Goal: Information Seeking & Learning: Learn about a topic

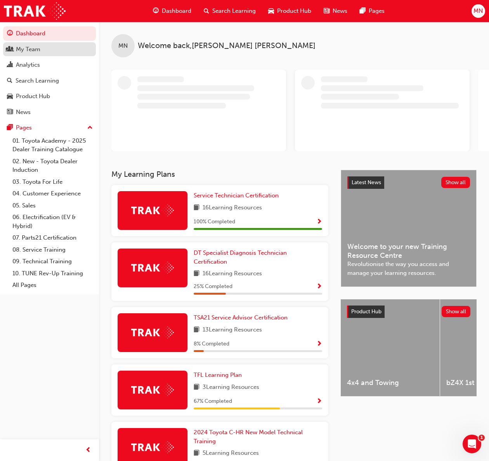
click at [31, 53] on div "My Team" at bounding box center [28, 49] width 24 height 9
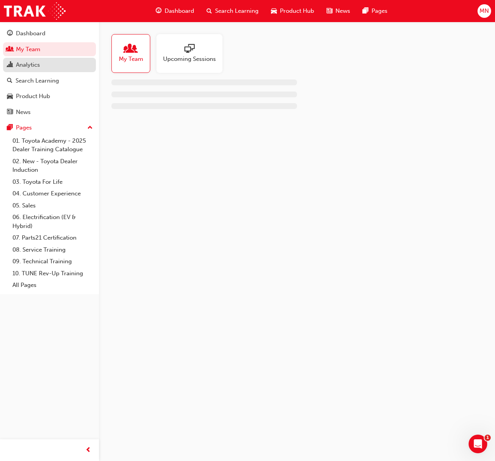
click at [29, 69] on div "Analytics" at bounding box center [28, 65] width 24 height 9
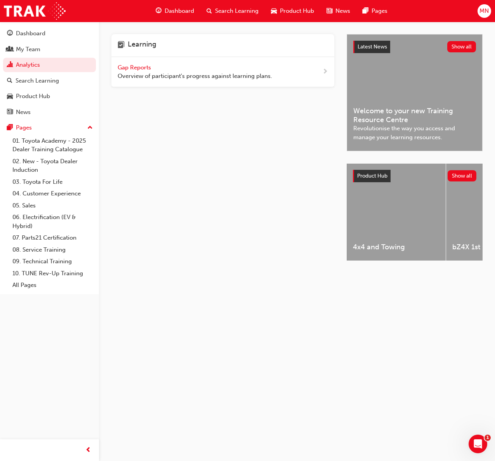
click at [133, 66] on span "Gap Reports" at bounding box center [135, 67] width 35 height 7
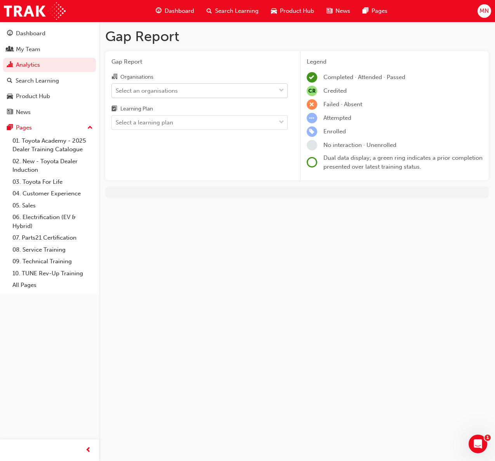
click at [174, 89] on div "Select an organisations" at bounding box center [147, 90] width 62 height 9
click at [116, 89] on input "Organisations Select an organisations" at bounding box center [116, 90] width 1 height 7
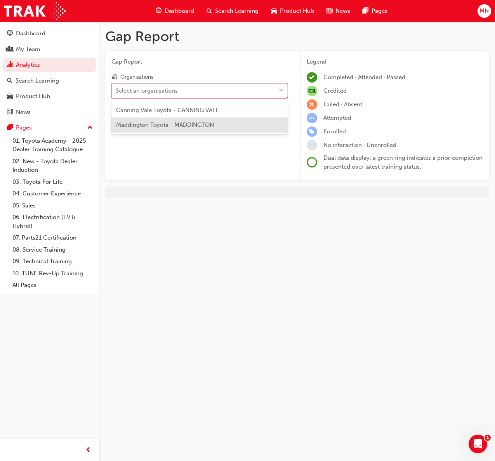
click at [170, 121] on div "Maddington Toyota - MADDINGTON" at bounding box center [199, 125] width 176 height 15
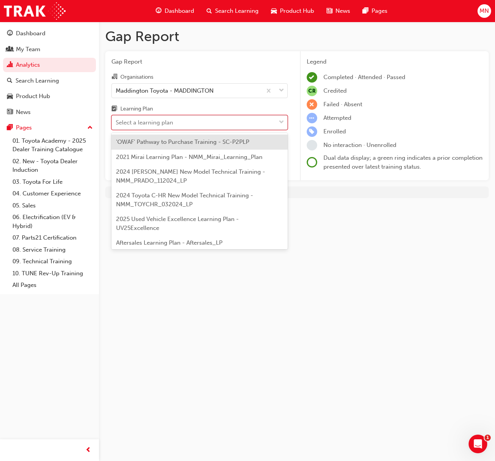
click at [170, 121] on div "Select a learning plan" at bounding box center [144, 122] width 57 height 9
click at [116, 121] on input "Learning Plan option 'OWAF' Pathway to Purchase Training - SC-P2PLP focused, 1 …" at bounding box center [116, 122] width 1 height 7
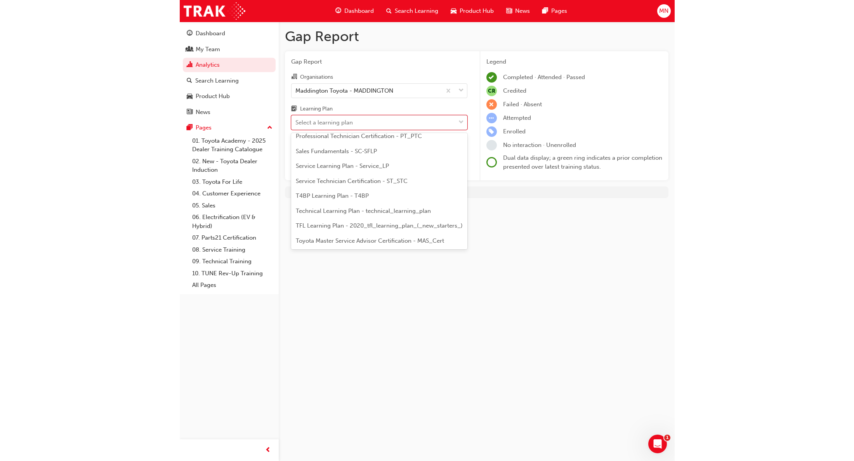
scroll to position [311, 0]
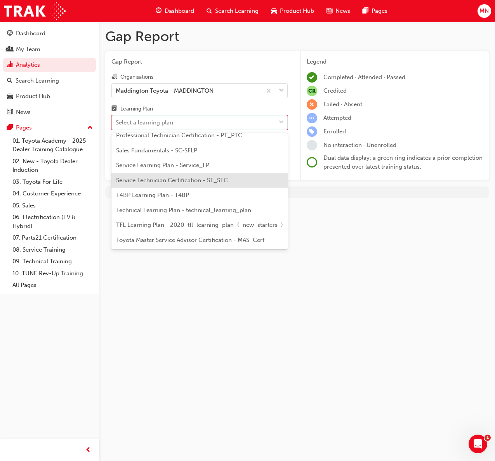
click at [172, 181] on span "Service Technician Certification - ST_STC" at bounding box center [172, 180] width 112 height 7
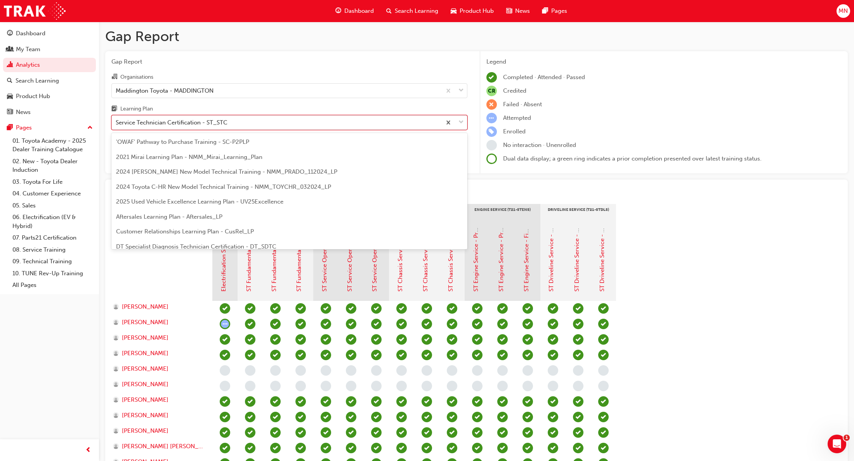
click at [211, 128] on div "Service Technician Certification - ST_STC" at bounding box center [277, 123] width 330 height 14
click at [116, 126] on input "Learning Plan option Service Technician Certification - ST_STC, selected. optio…" at bounding box center [116, 122] width 1 height 7
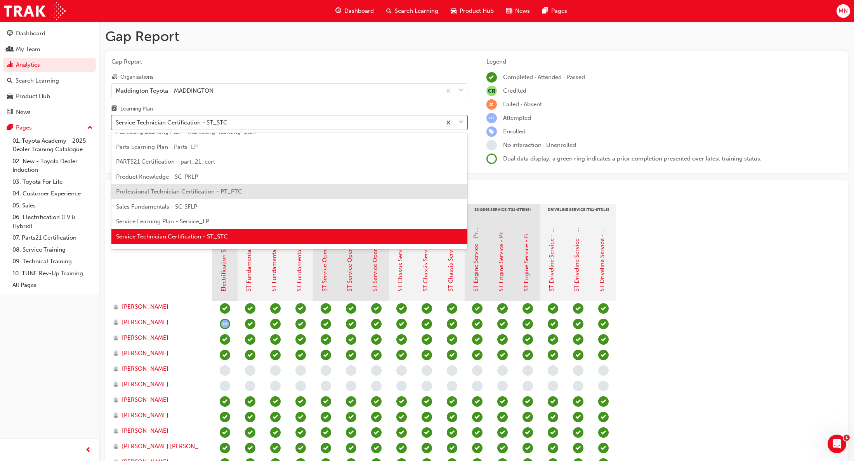
click at [213, 187] on div "Professional Technician Certification - PT_PTC" at bounding box center [289, 191] width 356 height 15
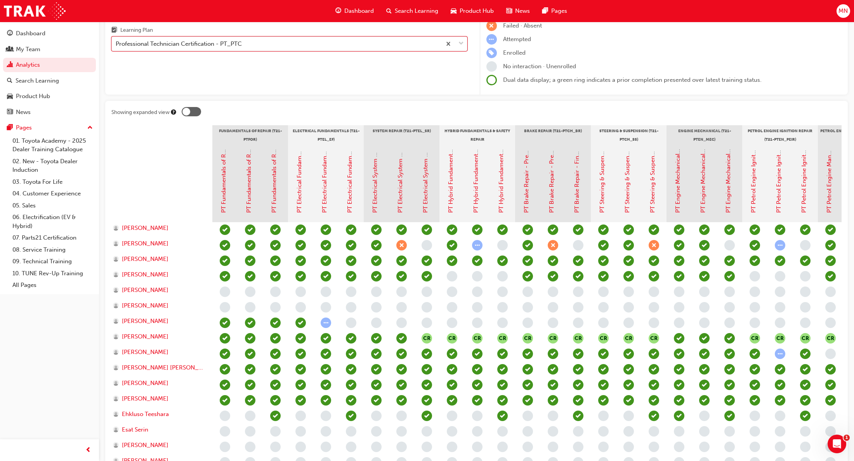
scroll to position [78, 0]
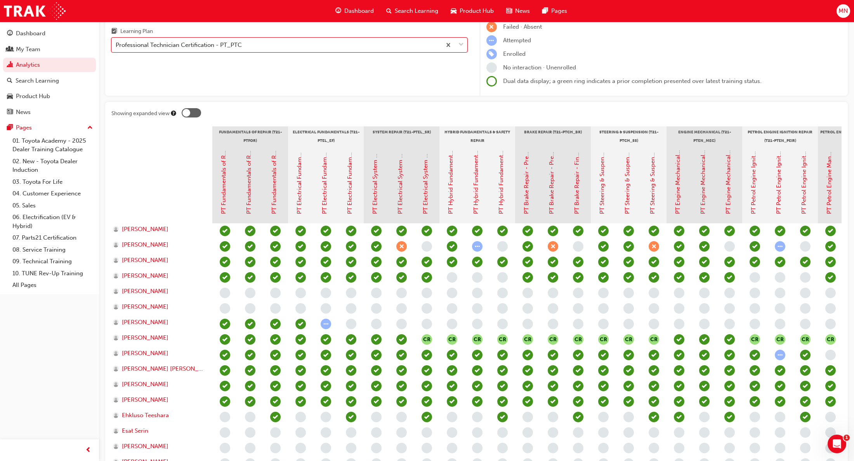
click at [186, 111] on div at bounding box center [186, 113] width 8 height 8
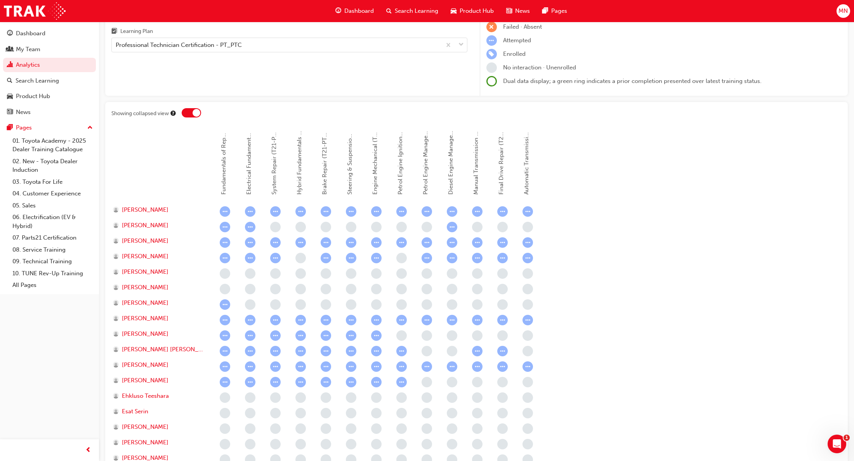
click at [186, 111] on div at bounding box center [191, 112] width 19 height 9
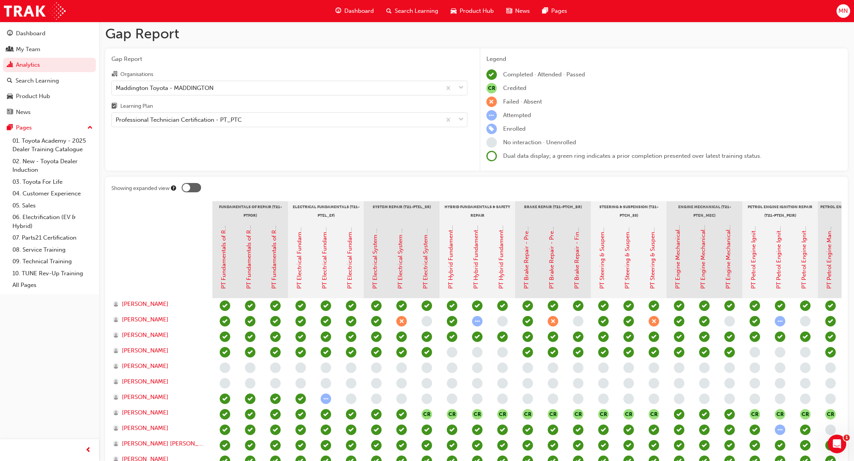
scroll to position [0, 0]
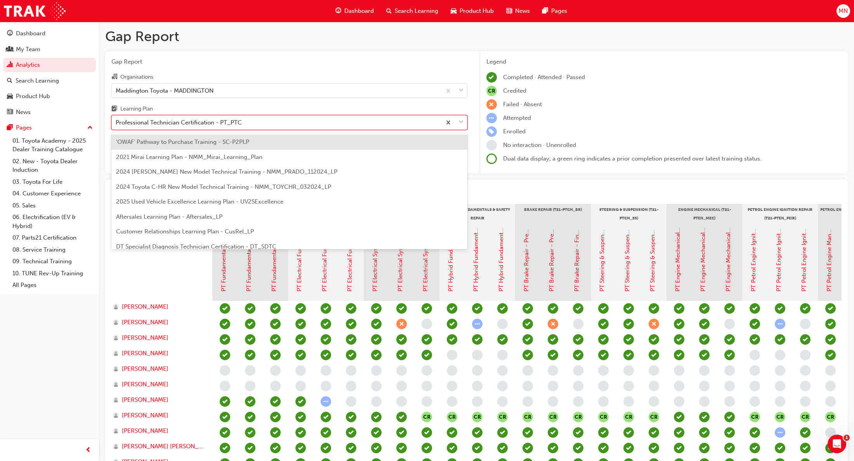
click at [200, 125] on div "Professional Technician Certification - PT_PTC" at bounding box center [179, 122] width 126 height 9
click at [116, 125] on input "Learning Plan option Professional Technician Certification - PT_PTC, selected. …" at bounding box center [116, 122] width 1 height 7
click at [208, 146] on div "'OWAF' Pathway to Purchase Training - SC-P2PLP" at bounding box center [289, 142] width 356 height 15
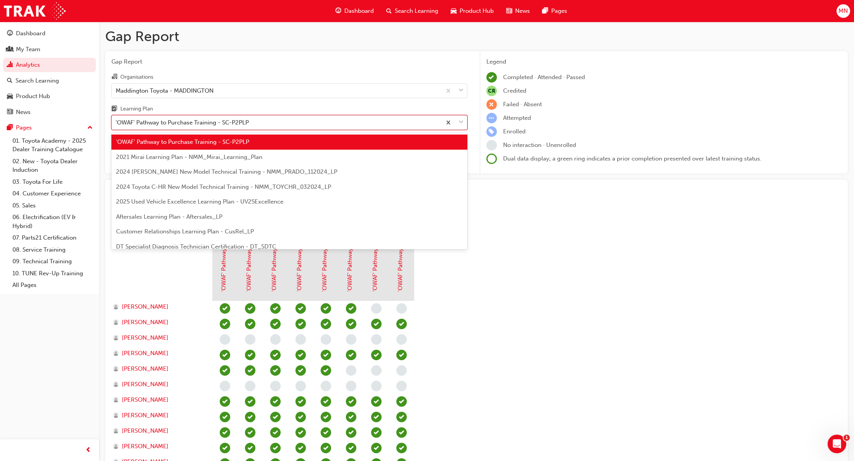
click at [248, 126] on div "'OWAF' Pathway to Purchase Training - SC-P2PLP" at bounding box center [182, 122] width 133 height 9
click at [116, 126] on input "Learning Plan option 'OWAF' Pathway to Purchase Training - SC-P2PLP, selected. …" at bounding box center [116, 122] width 1 height 7
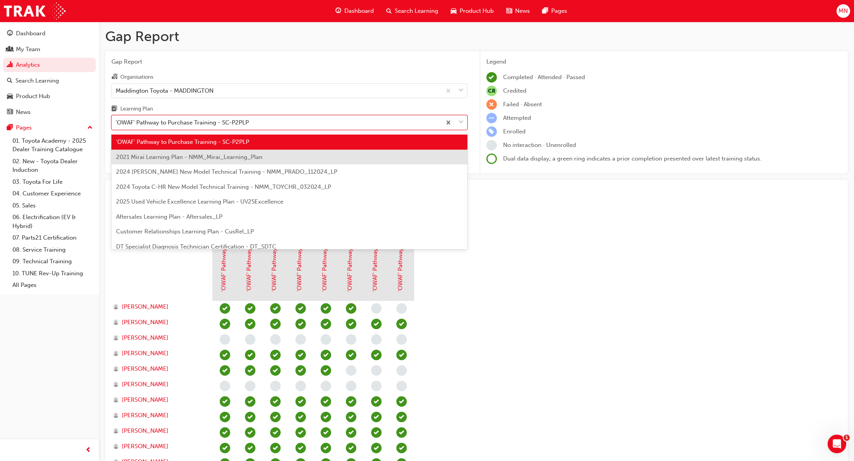
click at [201, 157] on span "2021 Mirai Learning Plan - NMM_Mirai_Learning_Plan" at bounding box center [189, 157] width 146 height 7
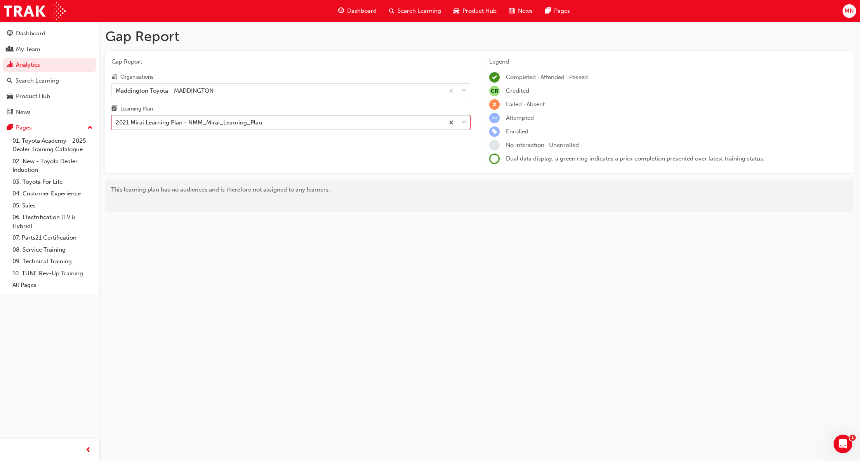
click at [203, 125] on div "2021 Mirai Learning Plan - NMM_Mirai_Learning_Plan" at bounding box center [189, 122] width 146 height 9
click at [116, 125] on input "Learning Plan option 2021 Mirai Learning Plan - NMM_Mirai_Learning_Plan, select…" at bounding box center [116, 122] width 1 height 7
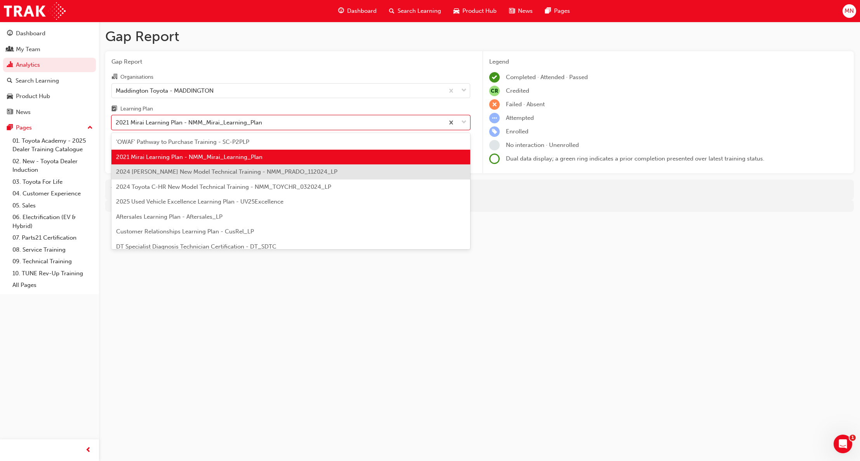
click at [190, 176] on div "2024 [PERSON_NAME] New Model Technical Training - NMM_PRADO_112024_LP" at bounding box center [290, 172] width 359 height 15
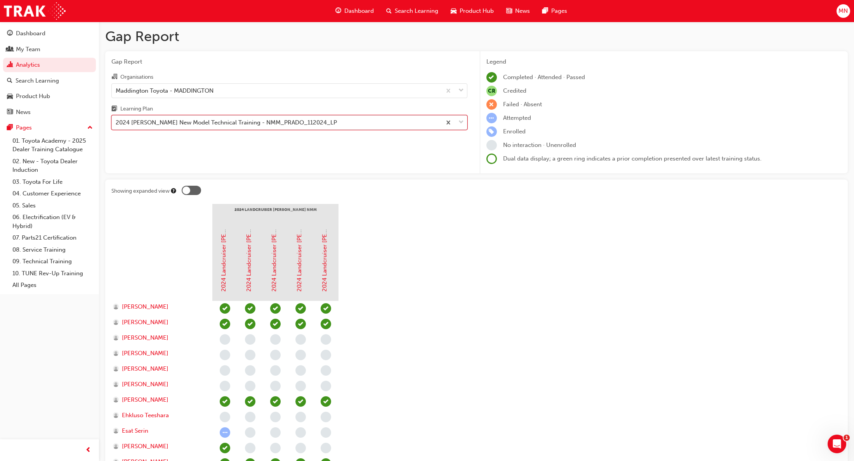
click at [178, 123] on div "2024 [PERSON_NAME] New Model Technical Training - NMM_PRADO_112024_LP" at bounding box center [226, 122] width 221 height 9
click at [116, 123] on input "Learning Plan option 2024 Prado New Model Technical Training - NMM_PRADO_112024…" at bounding box center [116, 122] width 1 height 7
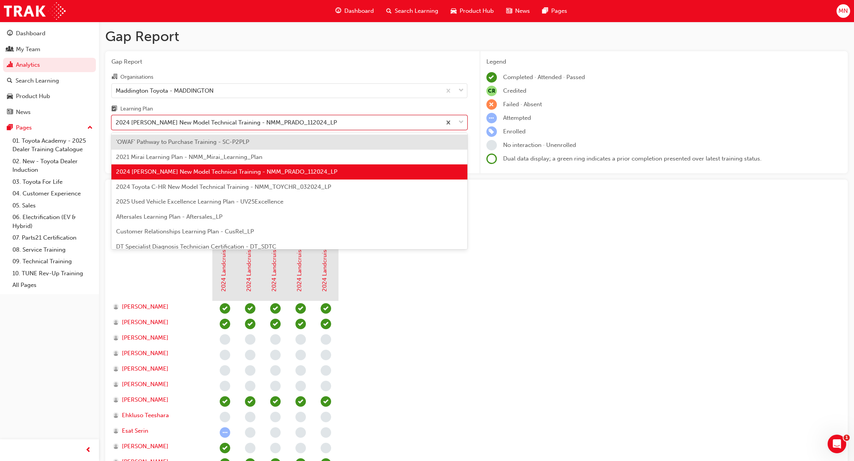
click at [179, 188] on span "2024 Toyota C-HR New Model Technical Training - NMM_TOYCHR_032024_LP" at bounding box center [223, 187] width 215 height 7
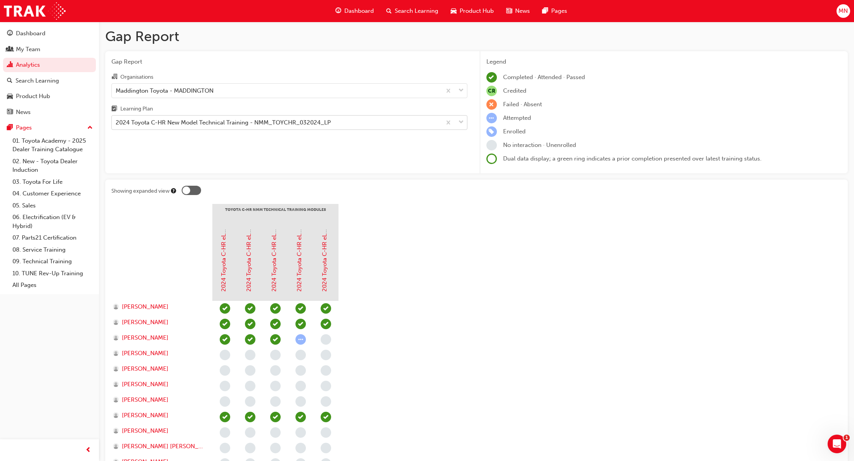
click at [148, 123] on div "2024 Toyota C-HR New Model Technical Training - NMM_TOYCHR_032024_LP" at bounding box center [223, 122] width 215 height 9
click at [116, 123] on input "Learning Plan 2024 Toyota C-HR New Model Technical Training - NMM_TOYCHR_032024…" at bounding box center [116, 122] width 1 height 7
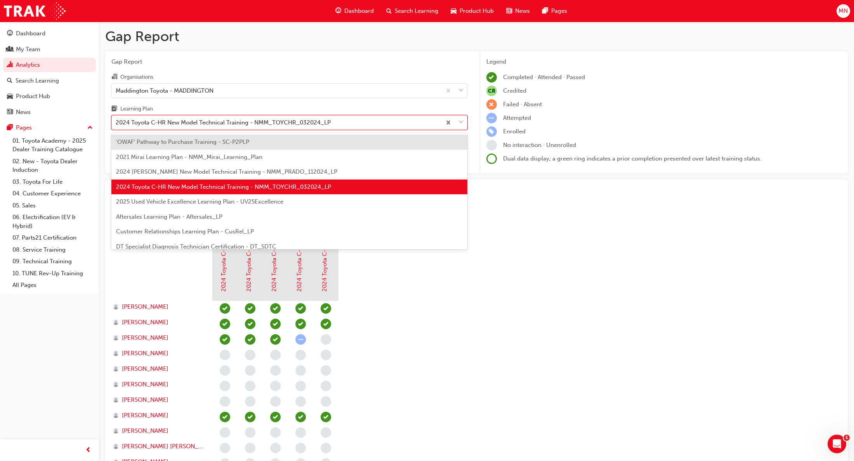
click at [176, 205] on span "2025 Used Vehicle Excellence Learning Plan - UV25Excellence" at bounding box center [199, 201] width 167 height 7
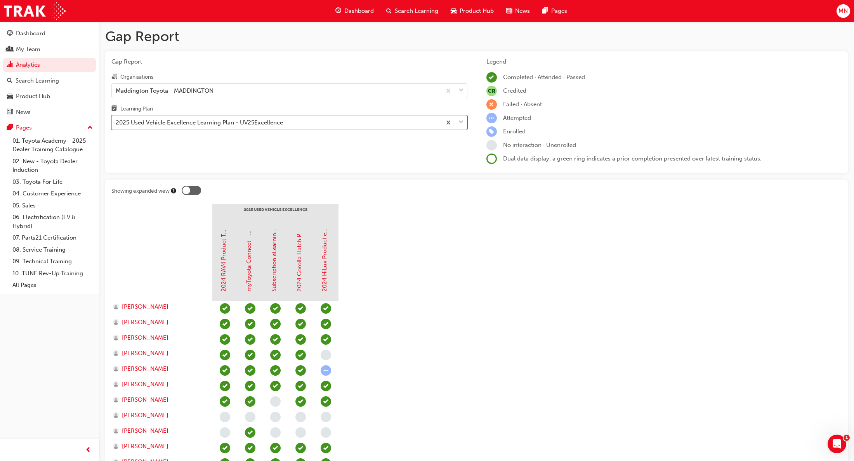
click at [158, 127] on div "2025 Used Vehicle Excellence Learning Plan - UV25Excellence" at bounding box center [277, 123] width 330 height 14
click at [116, 126] on input "Learning Plan option 2025 Used Vehicle Excellence Learning Plan - UV25Excellenc…" at bounding box center [116, 122] width 1 height 7
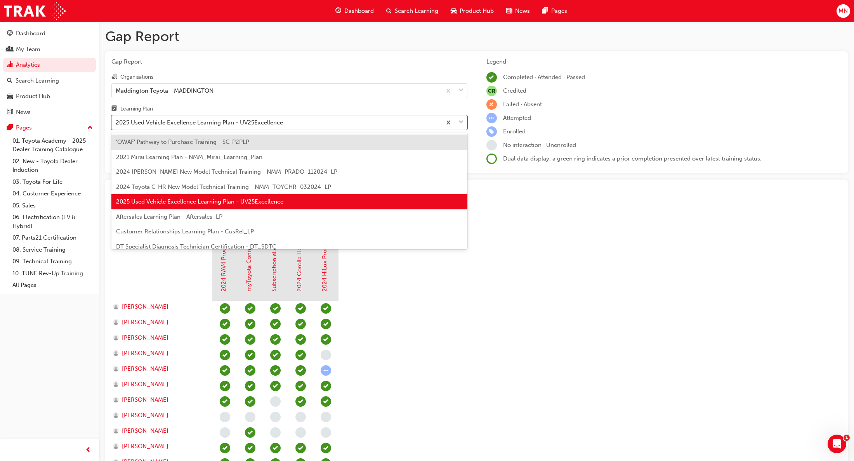
click at [172, 217] on span "Aftersales Learning Plan - Aftersales_LP" at bounding box center [169, 216] width 106 height 7
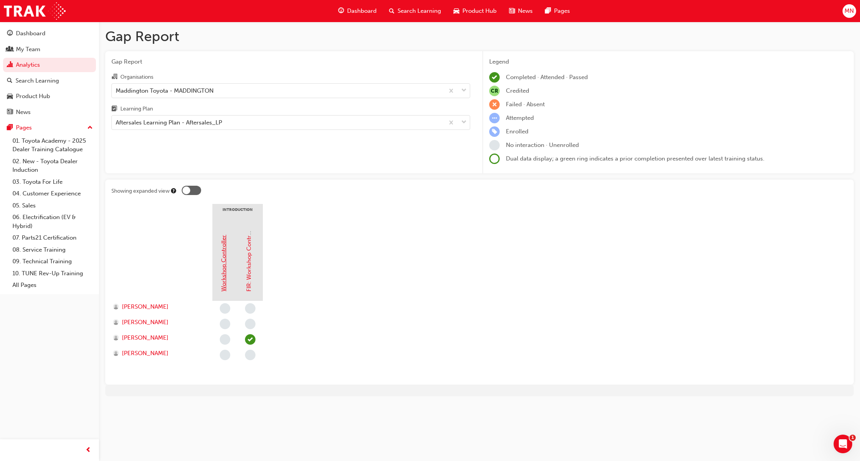
click at [222, 278] on link "Workshop Controller" at bounding box center [223, 263] width 7 height 57
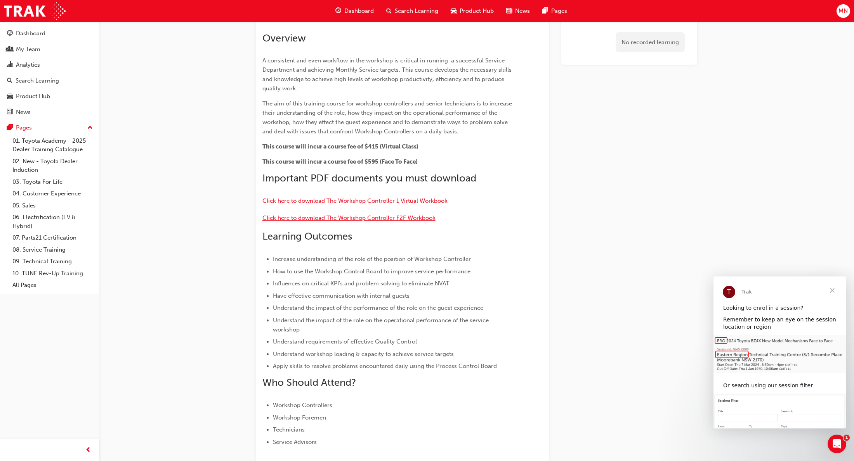
click at [408, 219] on span "Click here to download The Workshop Controller F2F Workbook" at bounding box center [348, 218] width 173 height 7
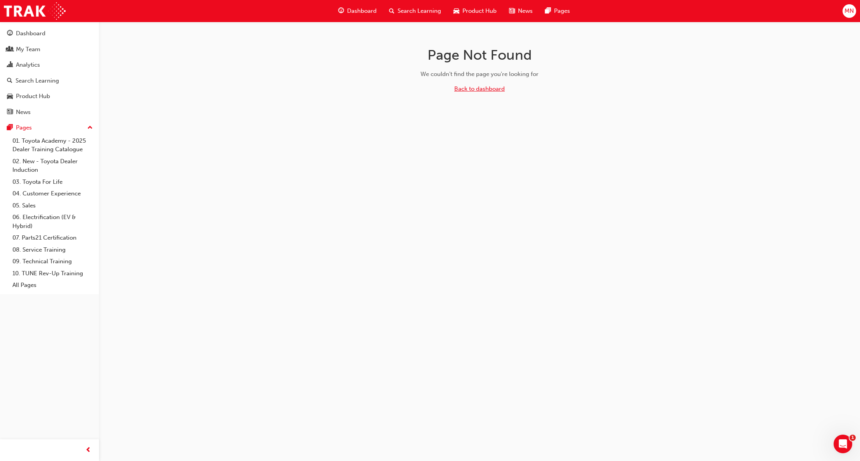
click at [476, 88] on link "Back to dashboard" at bounding box center [479, 88] width 50 height 7
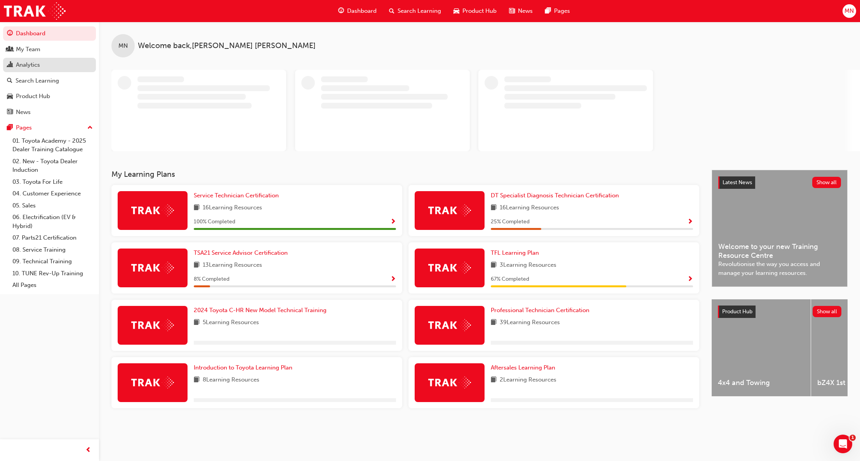
click at [29, 66] on div "Analytics" at bounding box center [28, 65] width 24 height 9
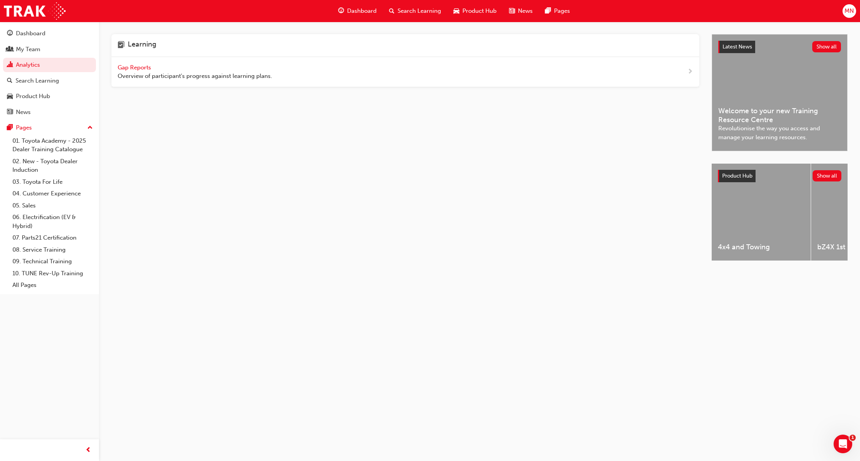
click at [127, 67] on span "Gap Reports" at bounding box center [135, 67] width 35 height 7
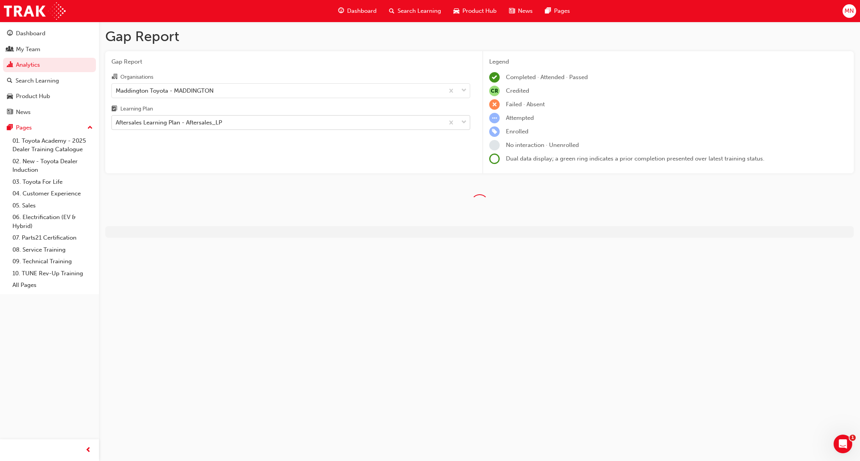
click at [143, 123] on div "Aftersales Learning Plan - Aftersales_LP" at bounding box center [169, 122] width 106 height 9
click at [116, 123] on input "Learning Plan Aftersales Learning Plan - Aftersales_LP" at bounding box center [116, 122] width 1 height 7
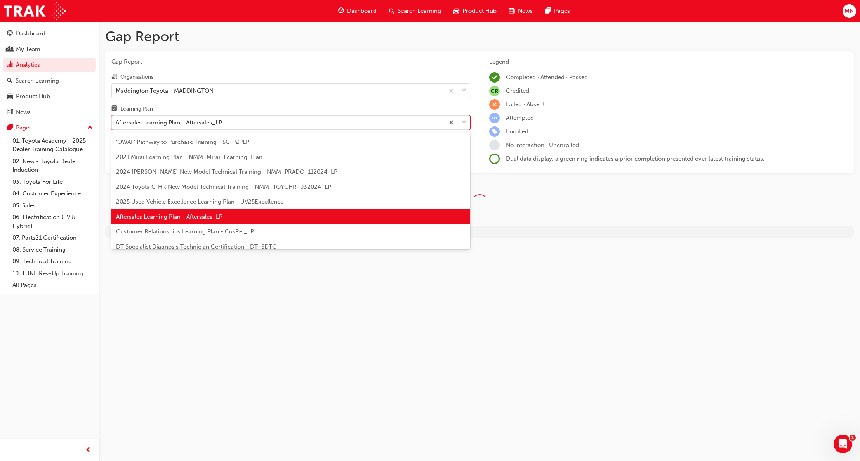
click at [162, 222] on div "Aftersales Learning Plan - Aftersales_LP" at bounding box center [290, 217] width 359 height 15
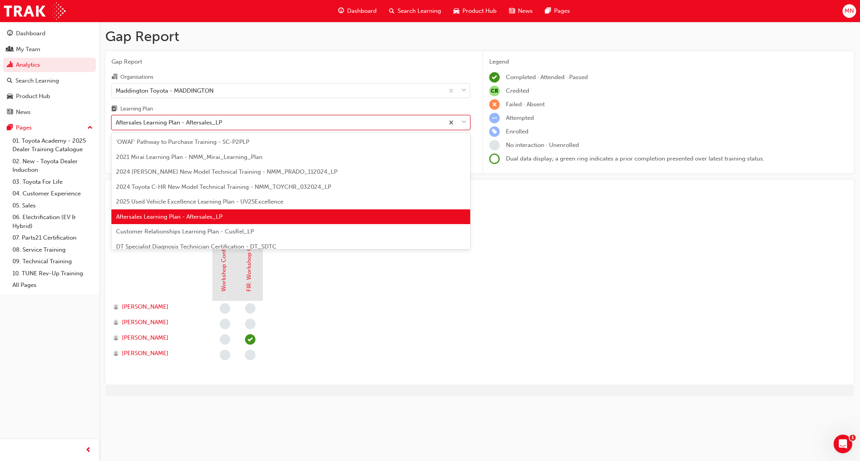
click at [150, 121] on div "Aftersales Learning Plan - Aftersales_LP" at bounding box center [169, 122] width 106 height 9
click at [116, 121] on input "Learning Plan option Aftersales Learning Plan - Aftersales_LP, selected. option…" at bounding box center [116, 122] width 1 height 7
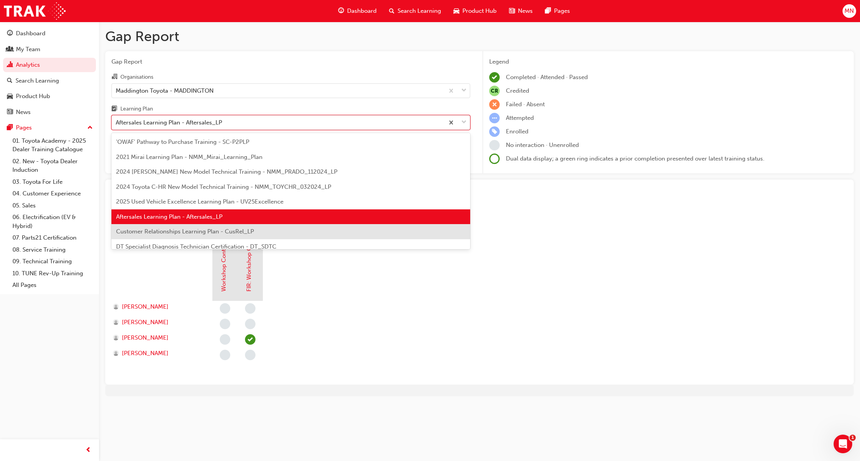
click at [174, 232] on span "Customer Relationships Learning Plan - CusRel_LP" at bounding box center [185, 231] width 138 height 7
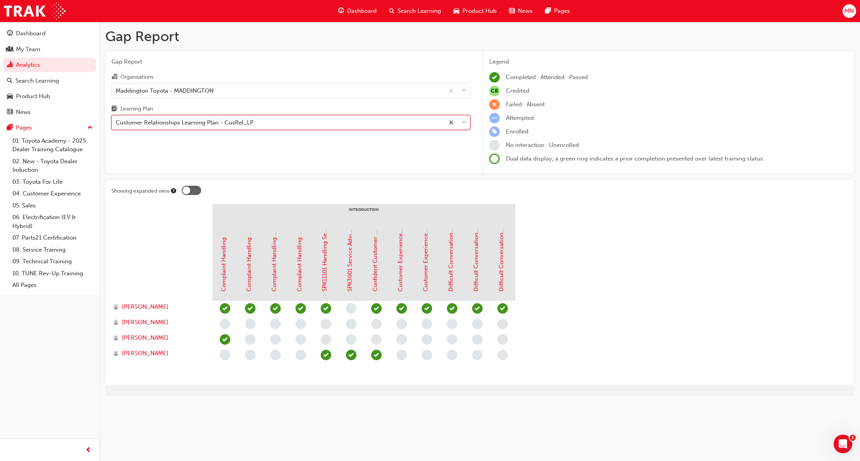
click at [162, 125] on div "Customer Relationships Learning Plan - CusRel_LP" at bounding box center [185, 122] width 138 height 9
click at [116, 125] on input "Learning Plan option Customer Relationships Learning Plan - CusRel_LP, selected…" at bounding box center [116, 122] width 1 height 7
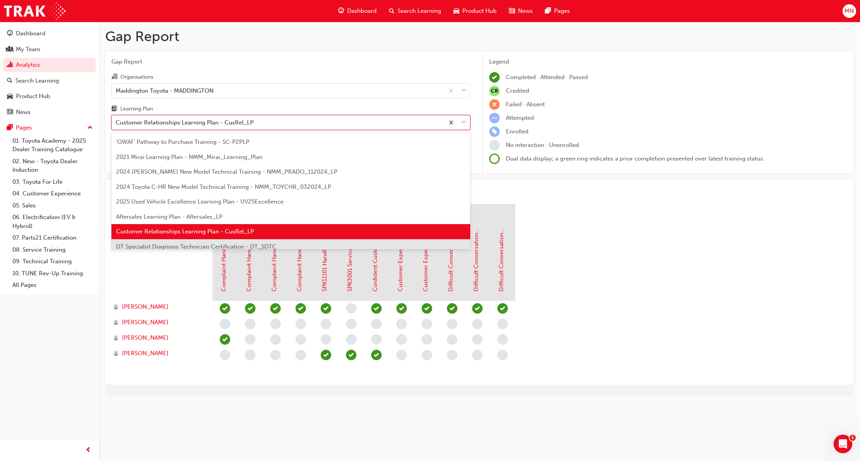
click at [165, 245] on span "DT Specialist Diagnosis Technician Certification - DT_SDTC" at bounding box center [196, 246] width 160 height 7
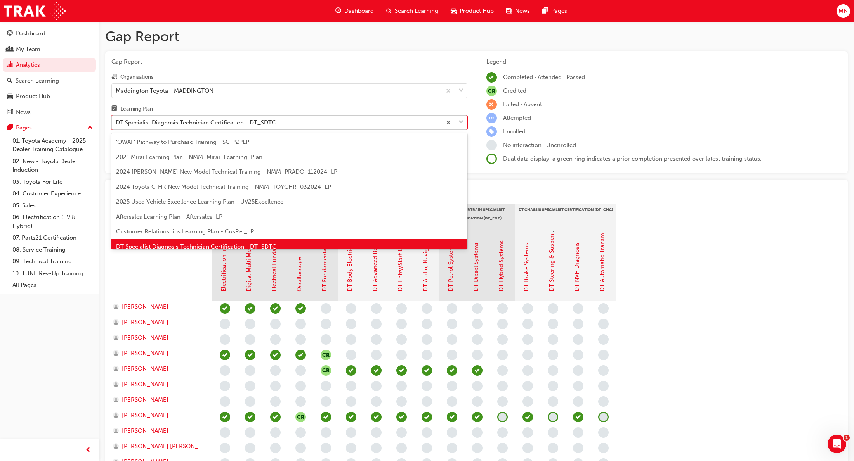
click at [263, 127] on div "DT Specialist Diagnosis Technician Certification - DT_SDTC" at bounding box center [196, 122] width 160 height 9
click at [116, 126] on input "Learning Plan option DT Specialist Diagnosis Technician Certification - DT_SDTC…" at bounding box center [116, 122] width 1 height 7
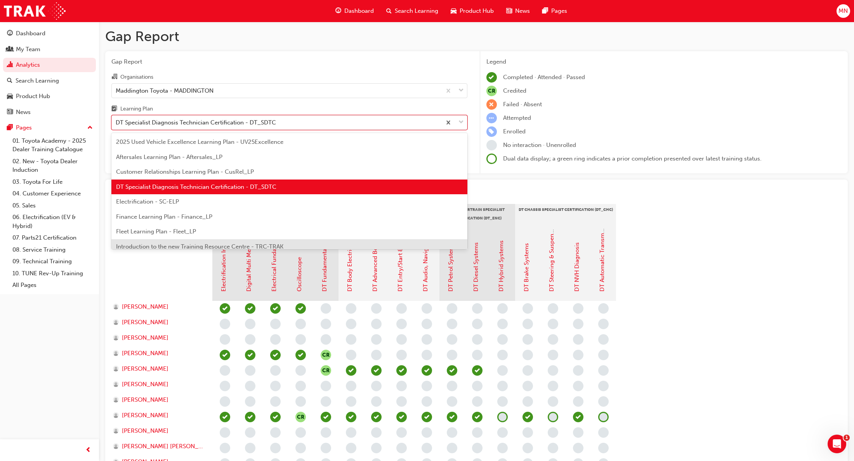
scroll to position [49, 0]
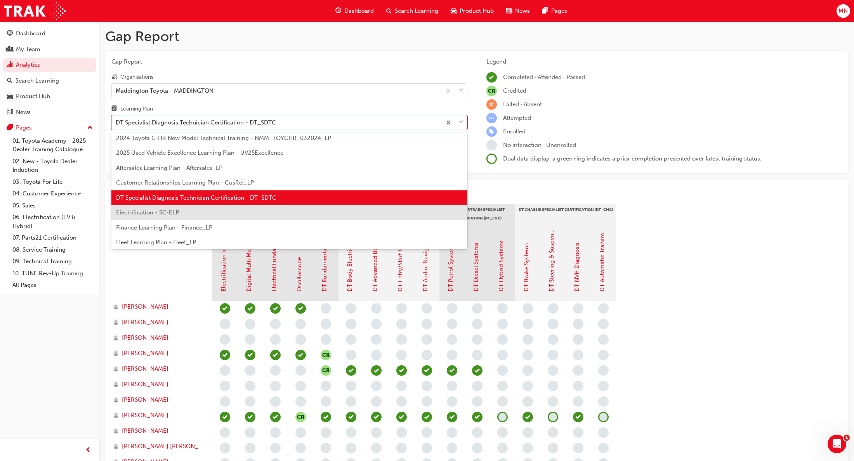
click at [149, 213] on span "Electrification - SC-ELP" at bounding box center [147, 212] width 63 height 7
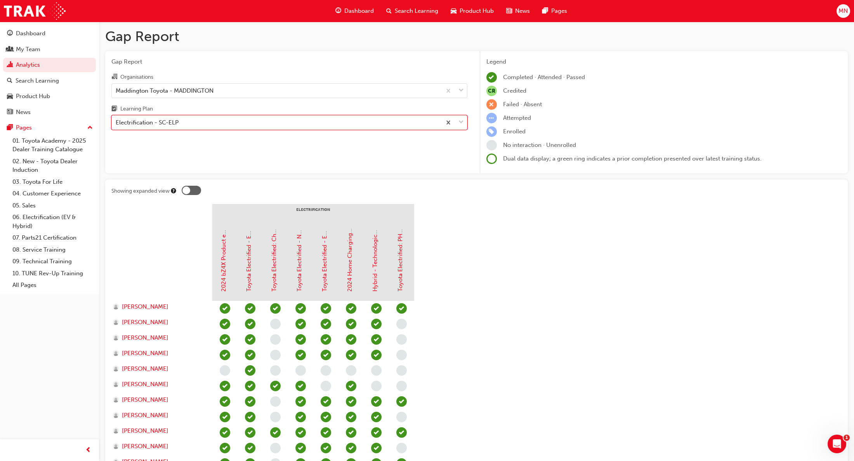
click at [164, 122] on div "Electrification - SC-ELP" at bounding box center [147, 122] width 63 height 9
click at [116, 122] on input "Learning Plan option Electrification - SC-ELP, selected. 0 results available. S…" at bounding box center [116, 122] width 1 height 7
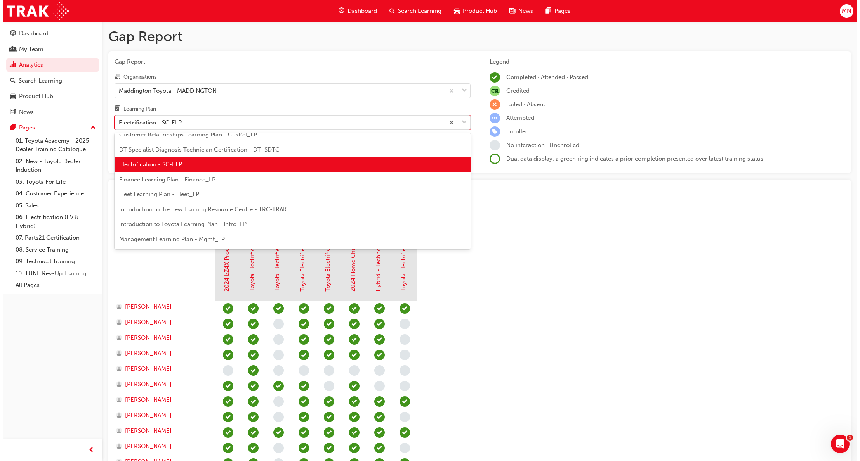
scroll to position [102, 0]
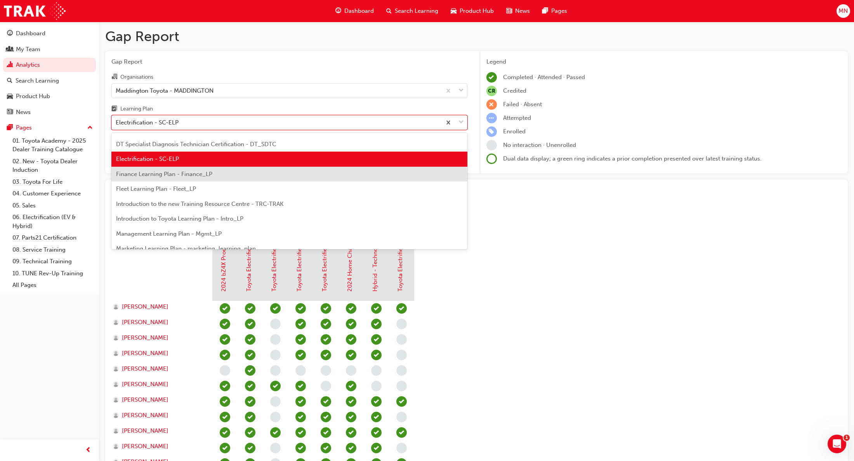
click at [146, 178] on div "Finance Learning Plan - Finance_LP" at bounding box center [289, 174] width 356 height 15
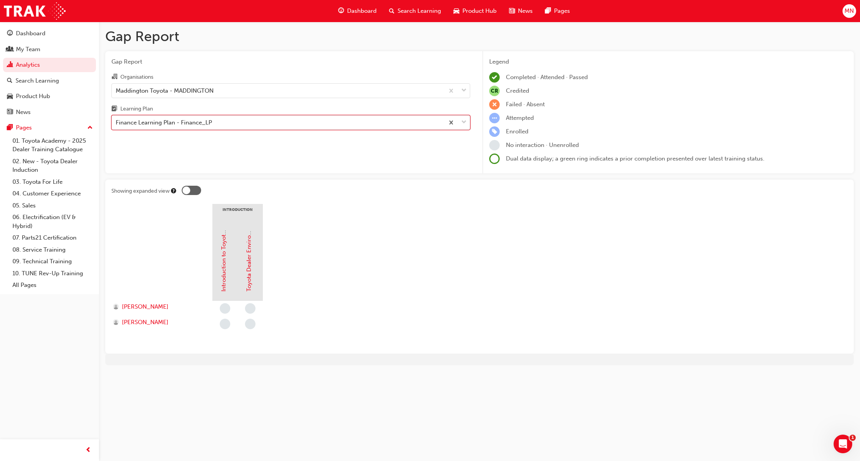
click at [170, 124] on div "Finance Learning Plan - Finance_LP" at bounding box center [164, 122] width 96 height 9
click at [116, 124] on input "Learning Plan option Finance Learning Plan - Finance_LP, selected. 0 results av…" at bounding box center [116, 122] width 1 height 7
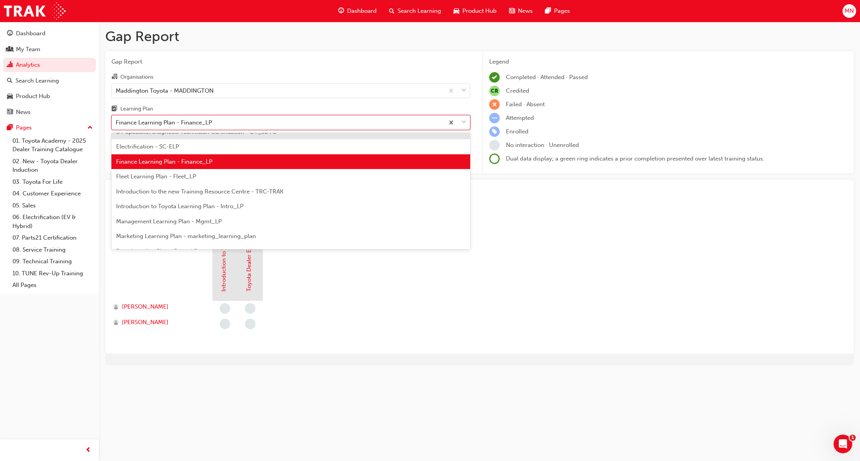
scroll to position [118, 0]
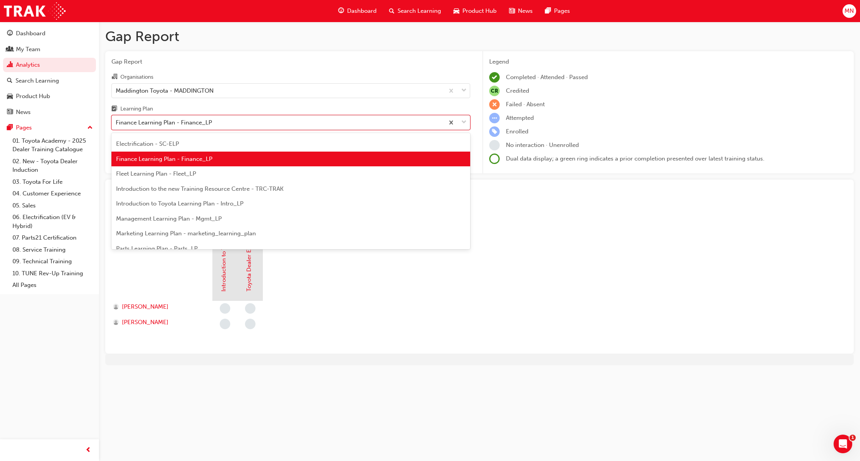
click at [165, 176] on span "Fleet Learning Plan - Fleet_LP" at bounding box center [156, 173] width 80 height 7
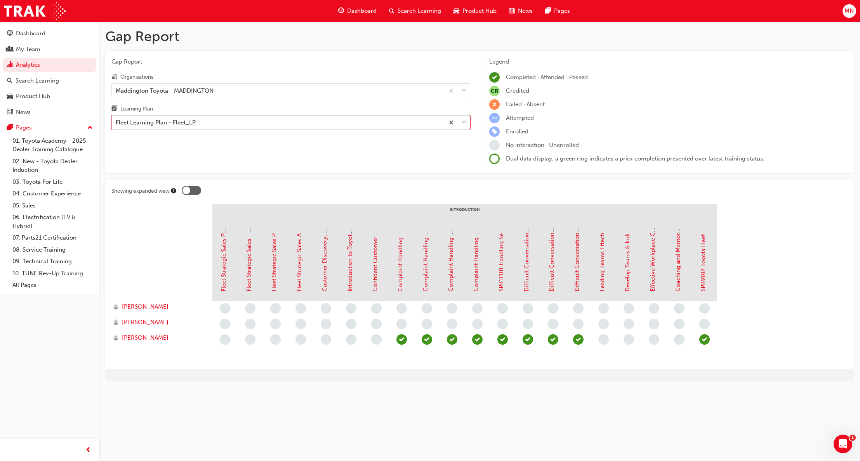
click at [180, 120] on div "Fleet Learning Plan - Fleet_LP" at bounding box center [156, 122] width 80 height 9
click at [116, 120] on input "Learning Plan option Fleet Learning Plan - Fleet_LP, selected. 0 results availa…" at bounding box center [116, 122] width 1 height 7
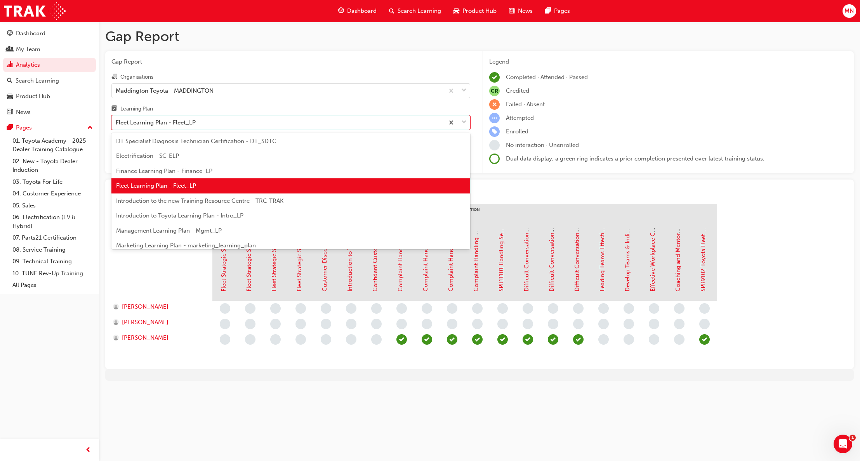
scroll to position [132, 0]
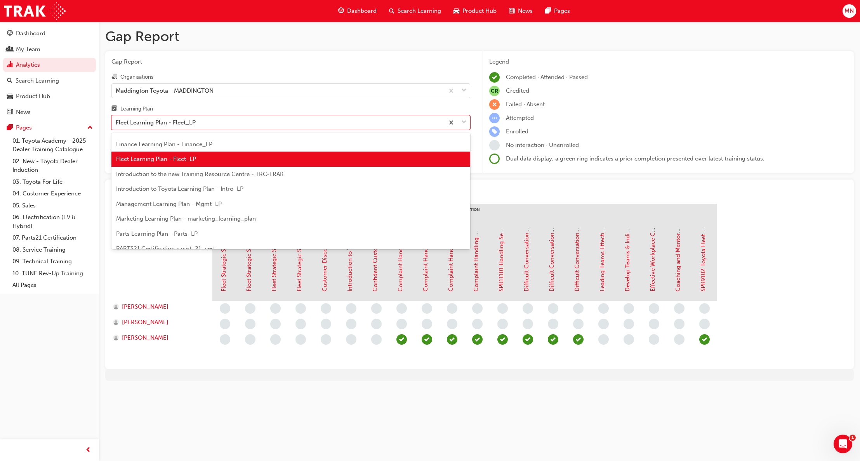
click at [171, 175] on span "Introduction to the new Training Resource Centre - TRC-TRAK" at bounding box center [199, 174] width 167 height 7
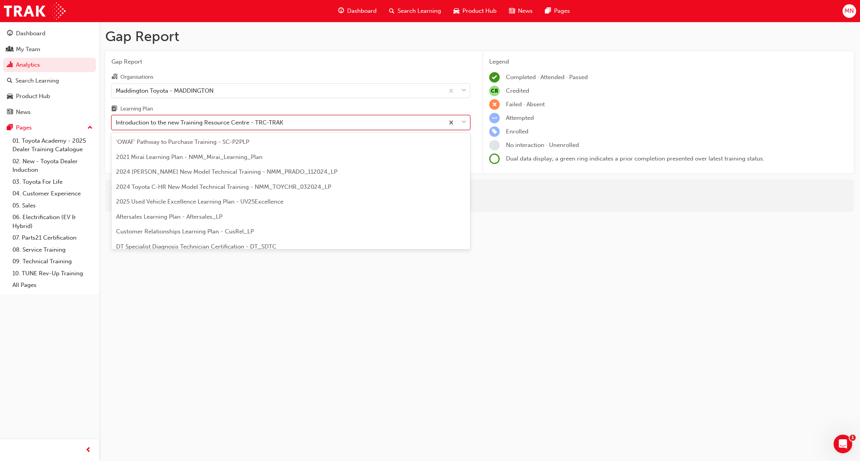
click at [276, 121] on div "Introduction to the new Training Resource Centre - TRC-TRAK" at bounding box center [199, 122] width 167 height 9
click at [116, 121] on input "Learning Plan option Introduction to the new Training Resource Centre - TRC-TRA…" at bounding box center [116, 122] width 1 height 7
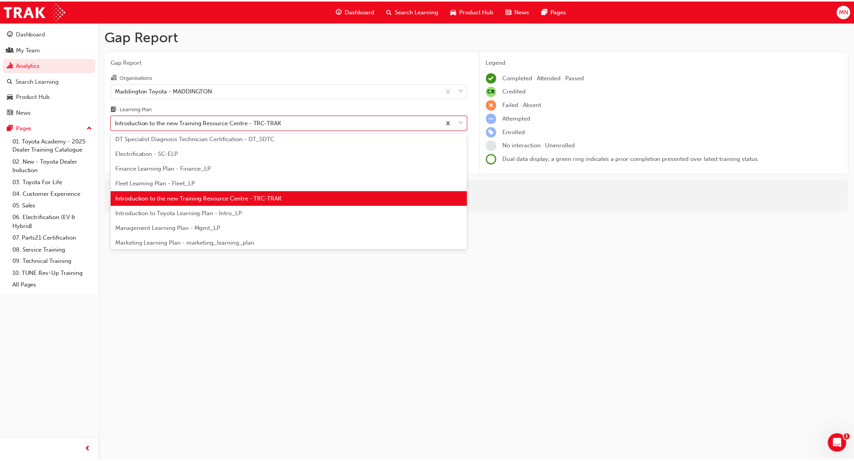
scroll to position [109, 0]
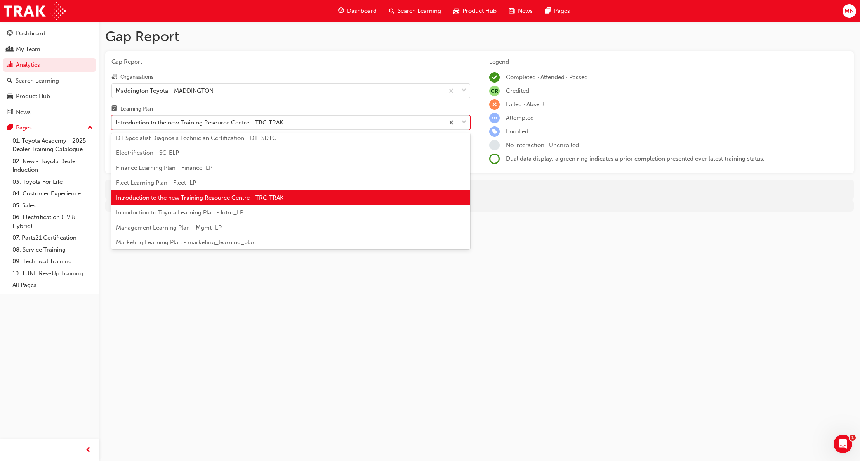
click at [196, 216] on span "Introduction to Toyota Learning Plan - Intro_LP" at bounding box center [179, 212] width 127 height 7
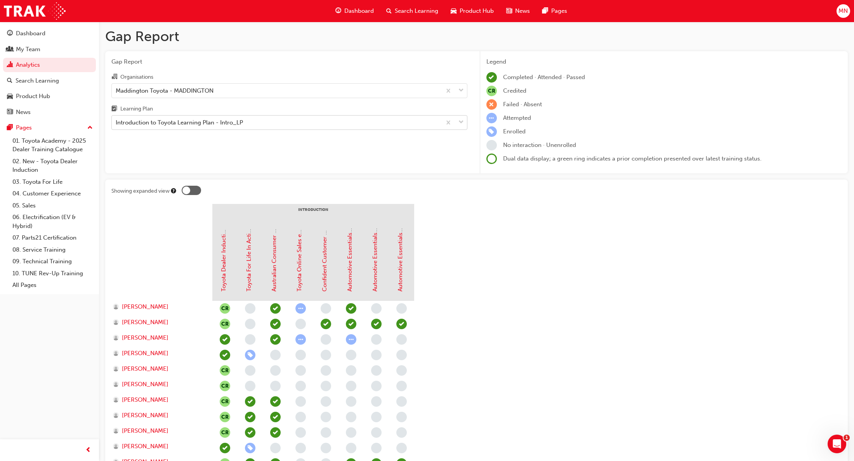
click at [161, 122] on div "Introduction to Toyota Learning Plan - Intro_LP" at bounding box center [179, 122] width 127 height 9
click at [116, 122] on input "Learning Plan Introduction to Toyota Learning Plan - Intro_LP" at bounding box center [116, 122] width 1 height 7
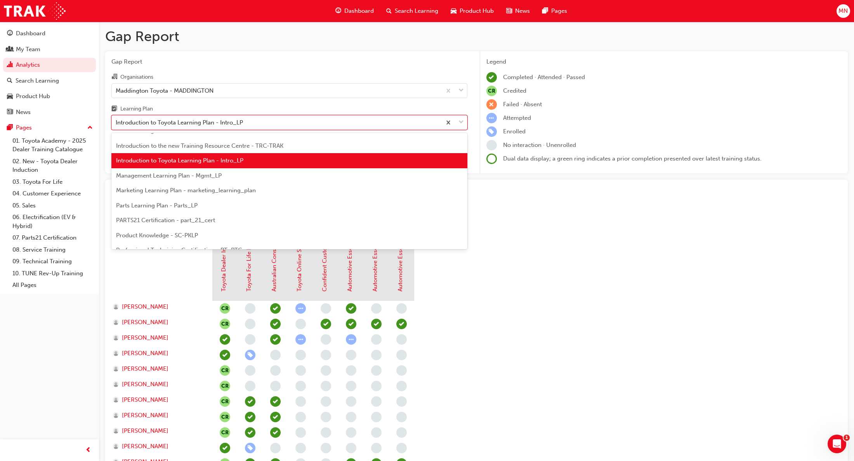
scroll to position [162, 0]
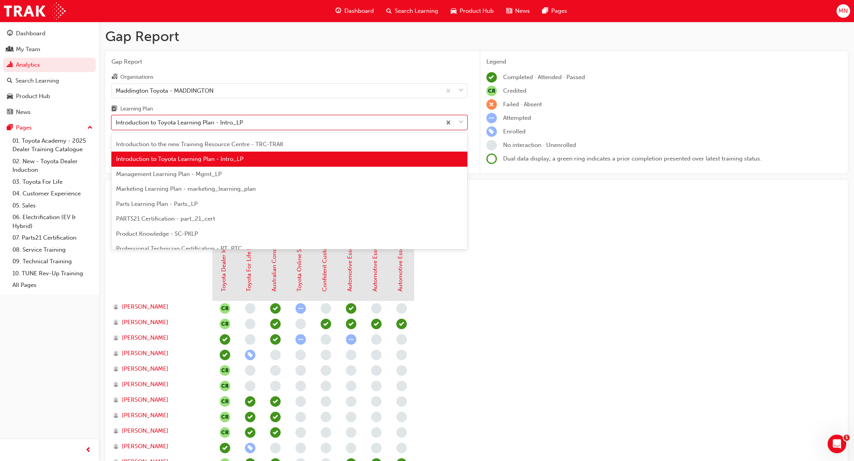
click at [166, 177] on span "Management Learning Plan - Mgmt_LP" at bounding box center [169, 174] width 106 height 7
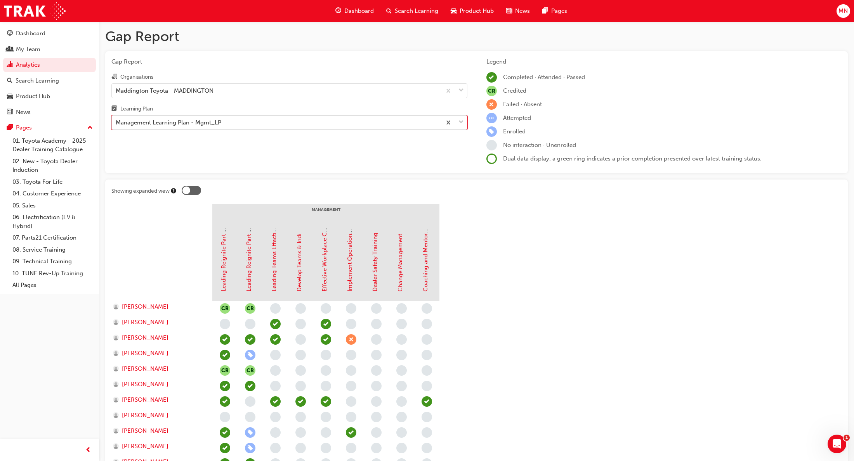
click at [237, 127] on div "Management Learning Plan - Mgmt_LP" at bounding box center [277, 123] width 330 height 14
click at [116, 126] on input "Learning Plan option Management Learning Plan - Mgmt_LP, selected. 0 results av…" at bounding box center [116, 122] width 1 height 7
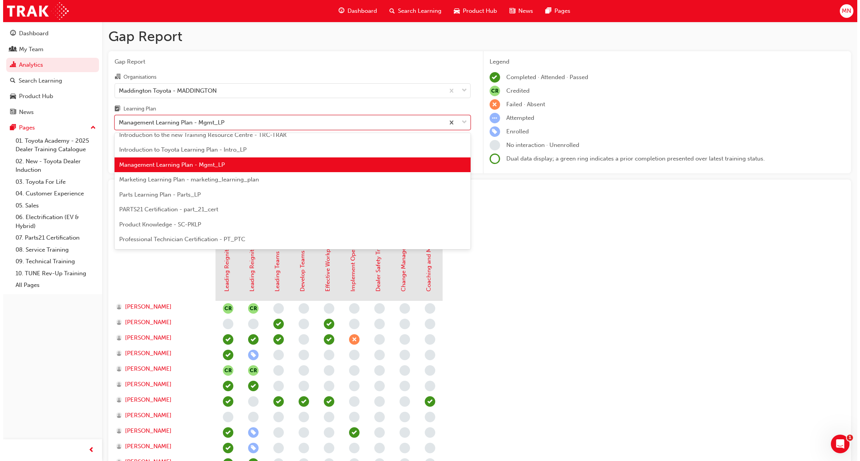
scroll to position [177, 0]
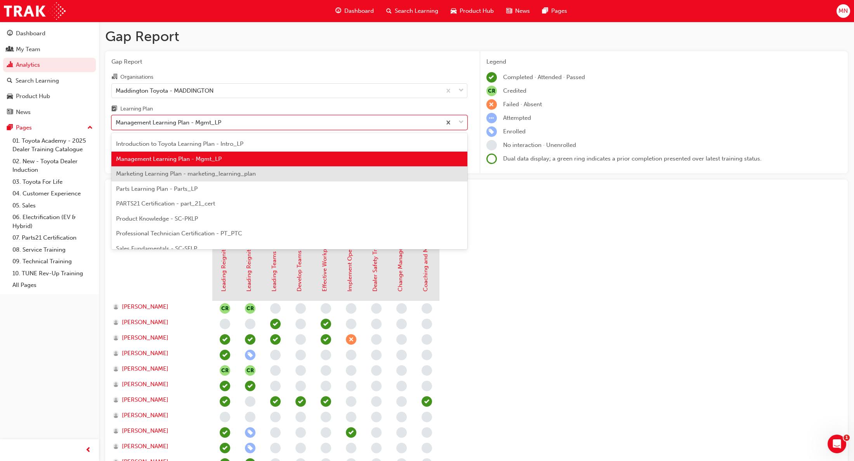
click at [215, 171] on span "Marketing Learning Plan - marketing_learning_plan" at bounding box center [186, 173] width 140 height 7
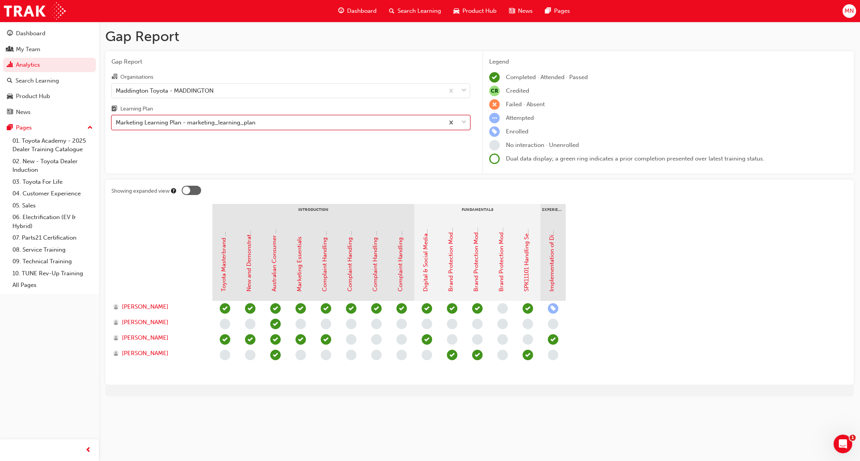
click at [219, 121] on div "Marketing Learning Plan - marketing_learning_plan" at bounding box center [186, 122] width 140 height 9
click at [116, 121] on input "Learning Plan option Marketing Learning Plan - marketing_learning_plan, selecte…" at bounding box center [116, 122] width 1 height 7
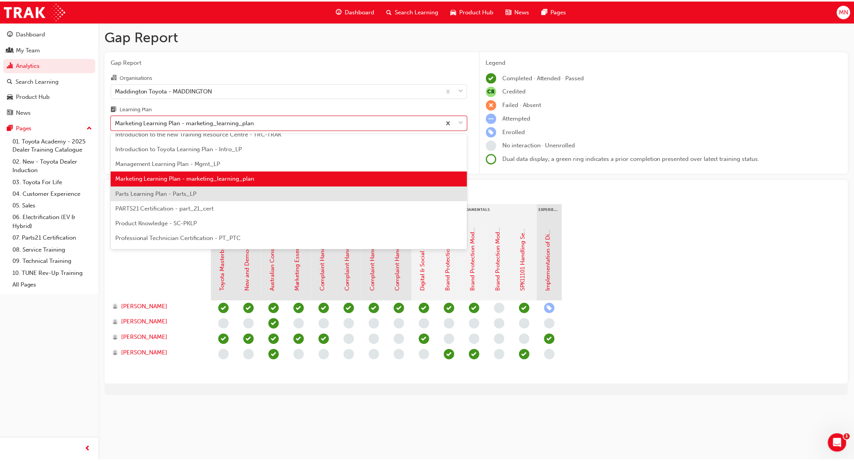
scroll to position [192, 0]
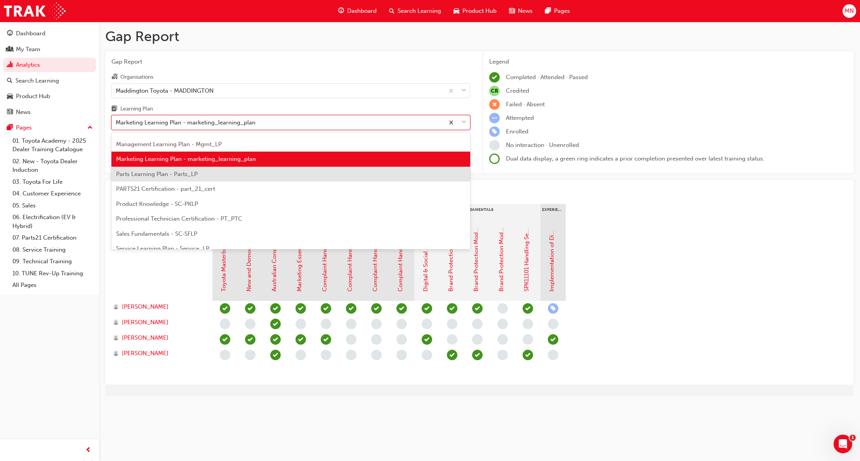
click at [181, 177] on span "Parts Learning Plan - Parts_LP" at bounding box center [157, 174] width 82 height 7
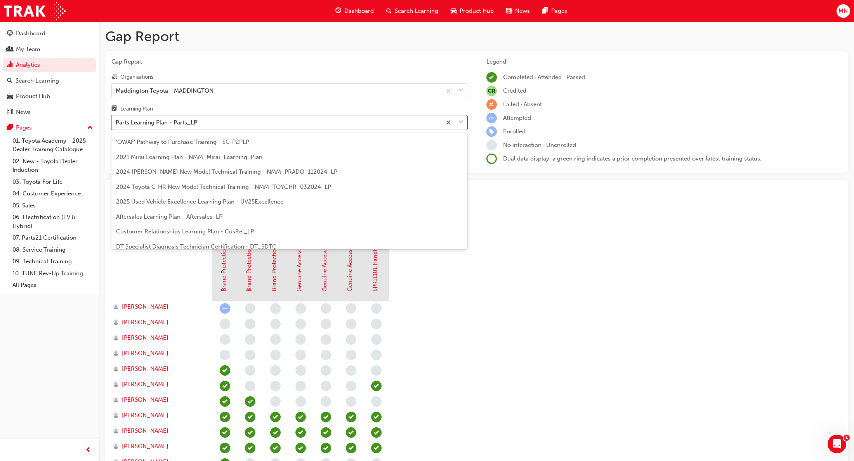
click at [144, 127] on div "Parts Learning Plan - Parts_LP" at bounding box center [277, 123] width 330 height 14
click at [116, 126] on input "Learning Plan option Parts Learning Plan - Parts_LP, selected. option Parts Lea…" at bounding box center [116, 122] width 1 height 7
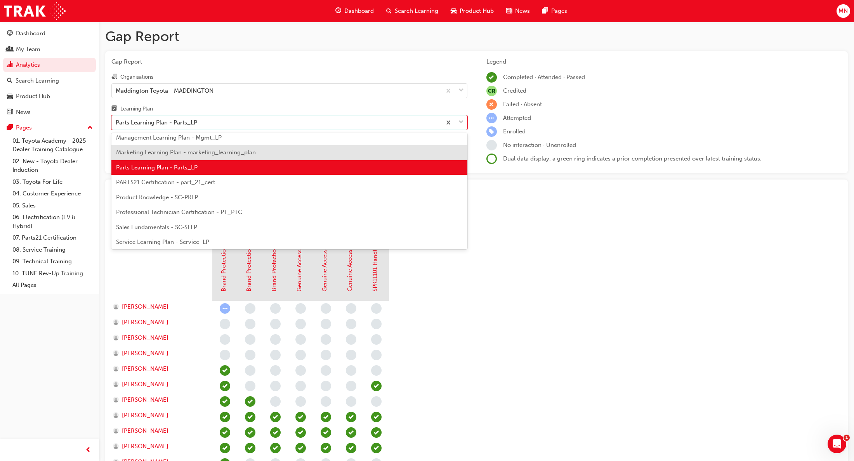
scroll to position [207, 0]
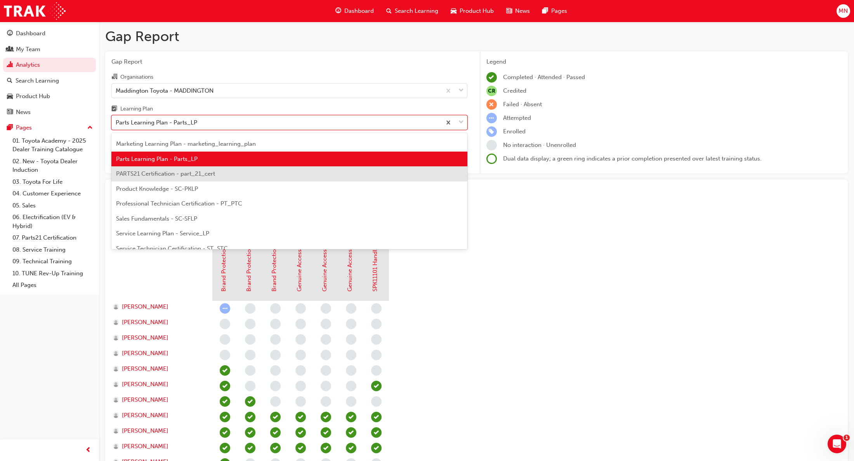
click at [177, 177] on div "PARTS21 Certification - part_21_cert" at bounding box center [289, 174] width 356 height 15
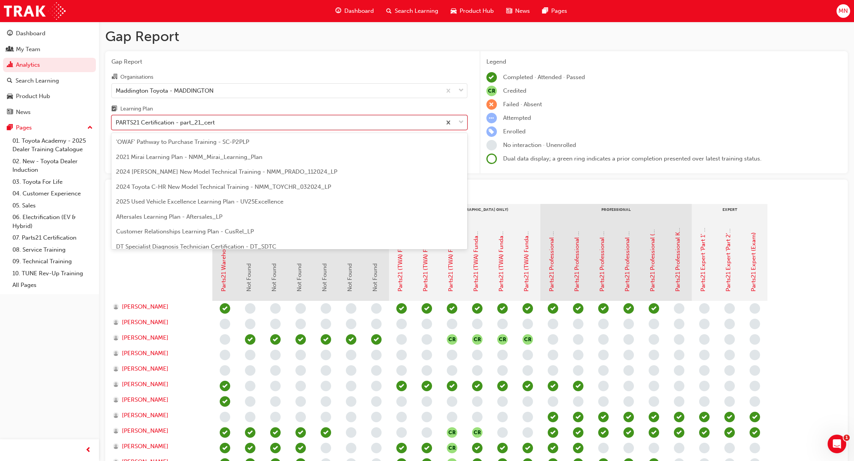
click at [206, 123] on div "PARTS21 Certification - part_21_cert" at bounding box center [165, 122] width 99 height 9
click at [116, 123] on input "Learning Plan option PARTS21 Certification - part_21_cert, selected. option PAR…" at bounding box center [116, 122] width 1 height 7
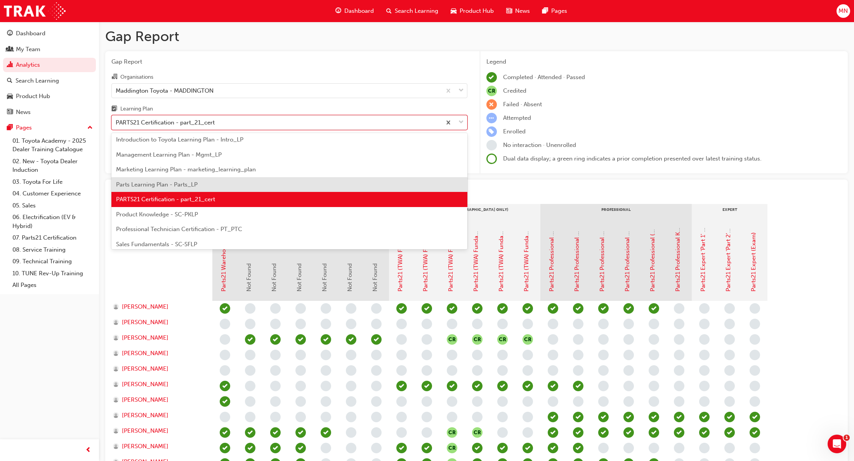
scroll to position [183, 0]
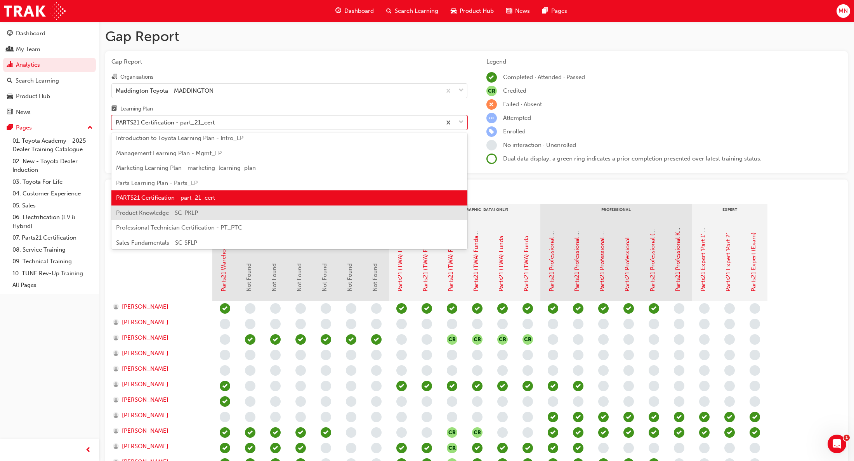
click at [184, 218] on div "Product Knowledge - SC-PKLP" at bounding box center [289, 213] width 356 height 15
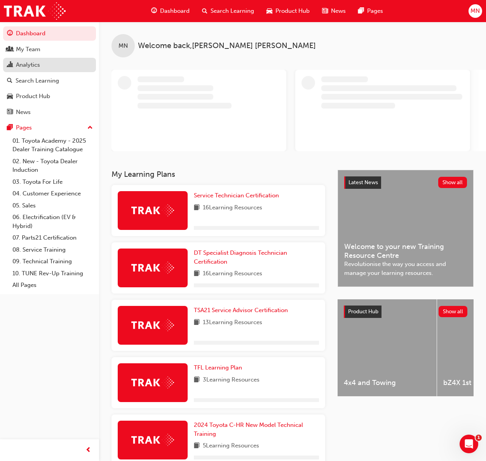
click at [31, 68] on div "Analytics" at bounding box center [28, 65] width 24 height 9
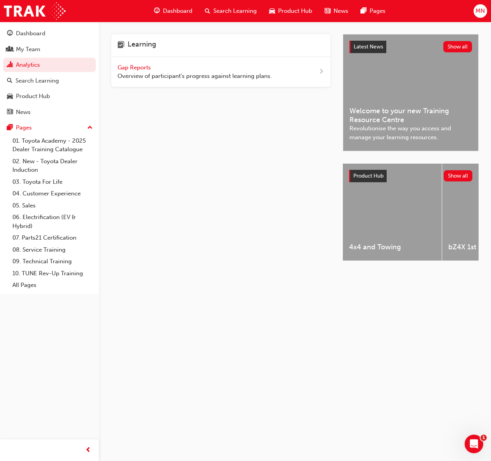
click at [145, 66] on span "Gap Reports" at bounding box center [135, 67] width 35 height 7
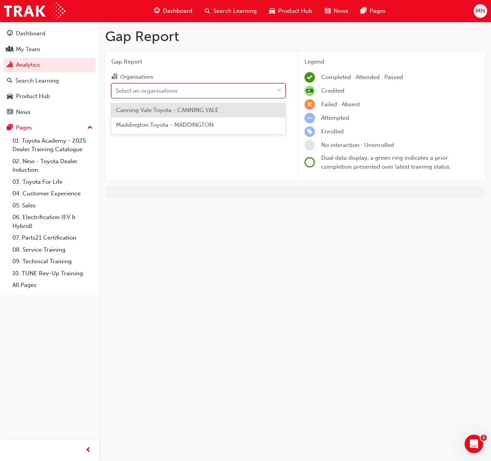
click at [166, 90] on div "Select an organisations" at bounding box center [147, 90] width 62 height 9
click at [116, 90] on input "Organisations option Canning Vale Toyota - CANNING VALE focused, 1 of 2. 2 resu…" at bounding box center [116, 90] width 1 height 7
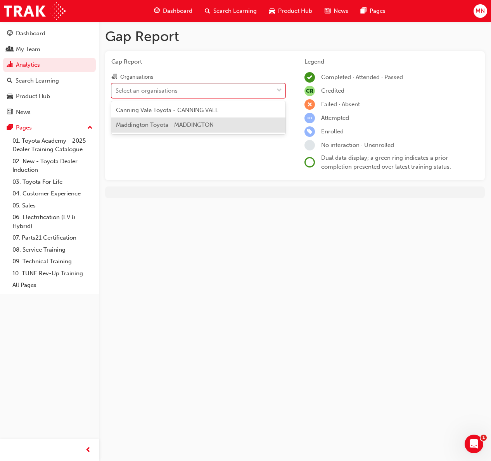
click at [161, 128] on span "Maddington Toyota - MADDINGTON" at bounding box center [165, 124] width 98 height 7
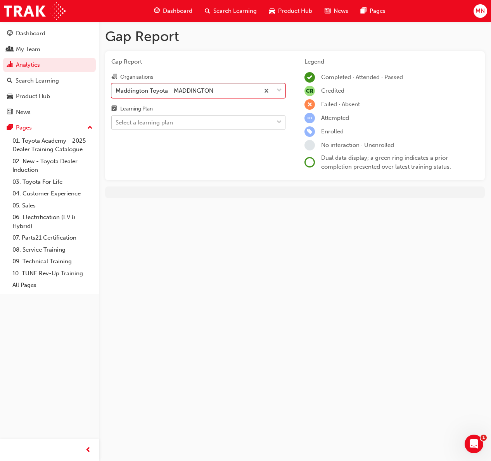
click at [159, 128] on div "Select a learning plan" at bounding box center [193, 123] width 162 height 14
click at [116, 126] on input "Learning Plan Select a learning plan" at bounding box center [116, 122] width 1 height 7
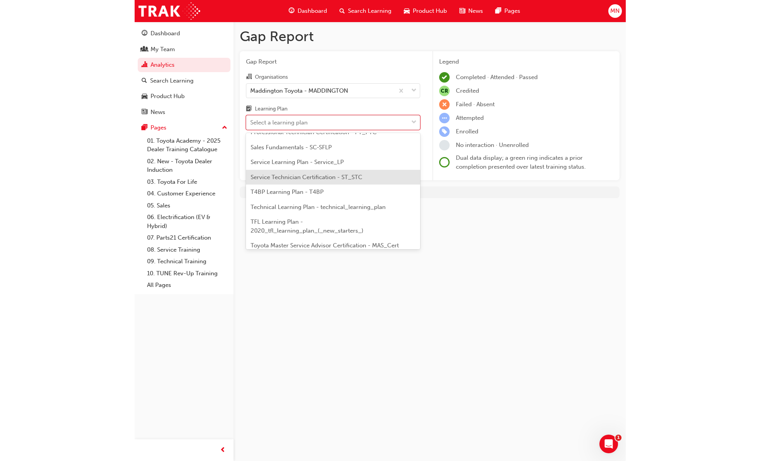
scroll to position [310, 0]
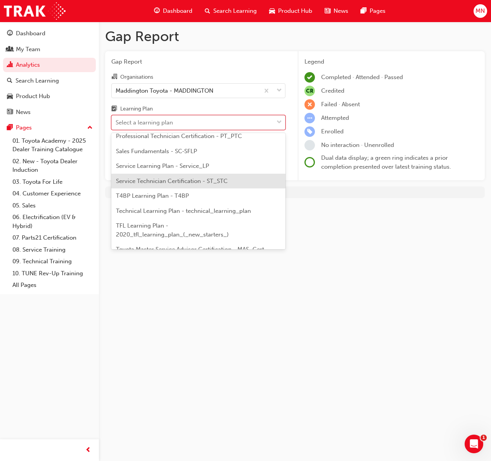
click at [194, 185] on span "Service Technician Certification - ST_STC" at bounding box center [172, 181] width 112 height 7
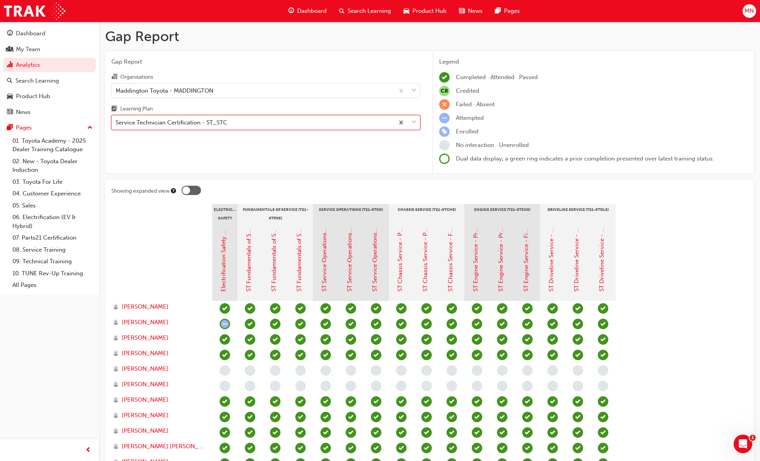
click at [373, 8] on span "Search Learning" at bounding box center [369, 11] width 43 height 9
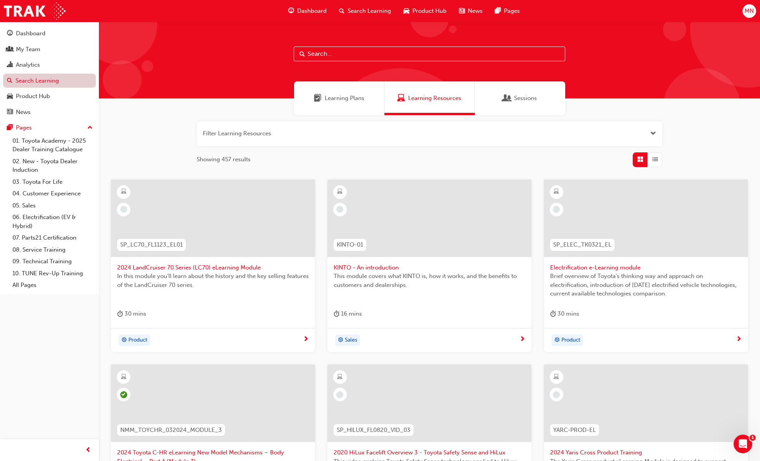
click at [39, 79] on link "Search Learning" at bounding box center [49, 81] width 93 height 14
click at [326, 100] on span "Learning Plans" at bounding box center [345, 98] width 40 height 9
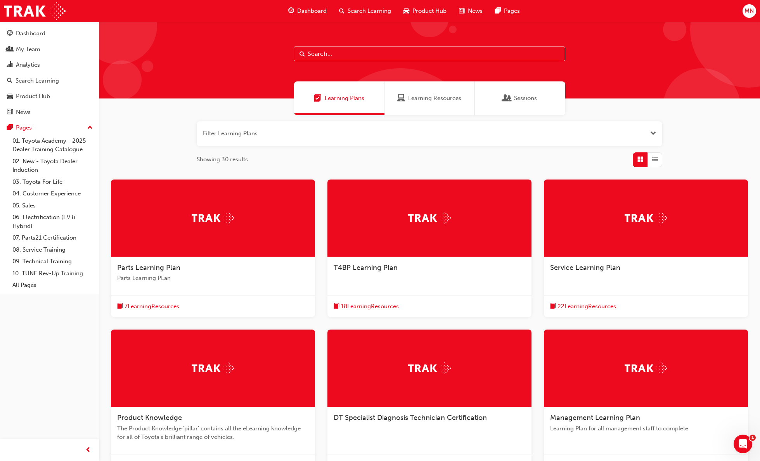
click at [342, 136] on button "button" at bounding box center [430, 133] width 466 height 25
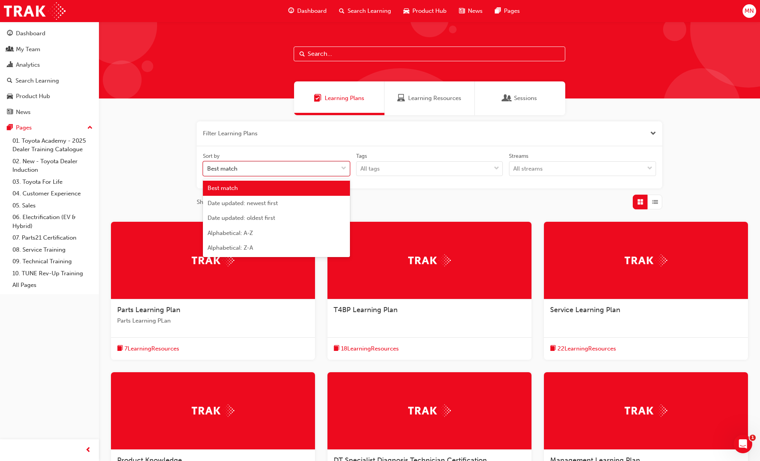
click at [297, 172] on div "Best match" at bounding box center [270, 169] width 135 height 14
click at [208, 172] on input "Sort by option Best match focused, 1 of 5. 5 results available. Use Up and Down…" at bounding box center [207, 168] width 1 height 7
click at [185, 158] on div "Filter Learning Plans Sort by option Best match focused, 1 of 5. 5 results avai…" at bounding box center [429, 342] width 661 height 455
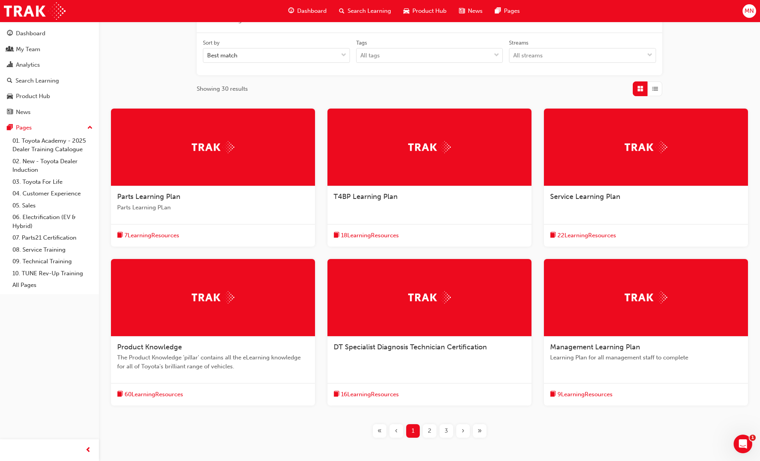
scroll to position [153, 0]
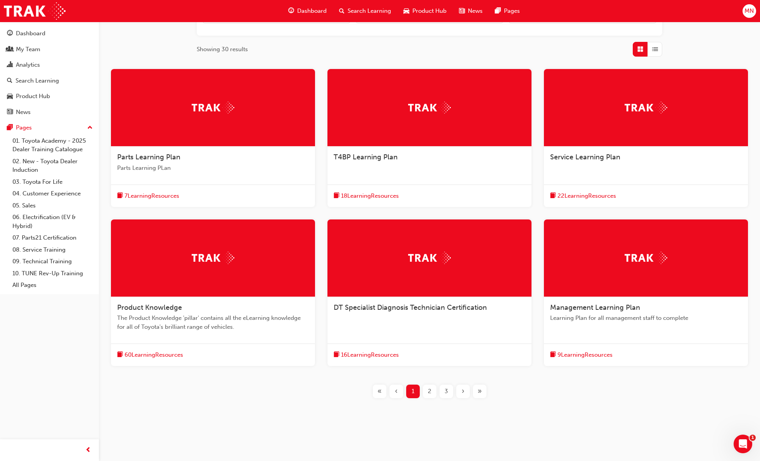
click at [491, 156] on span "Service Learning Plan" at bounding box center [585, 157] width 70 height 9
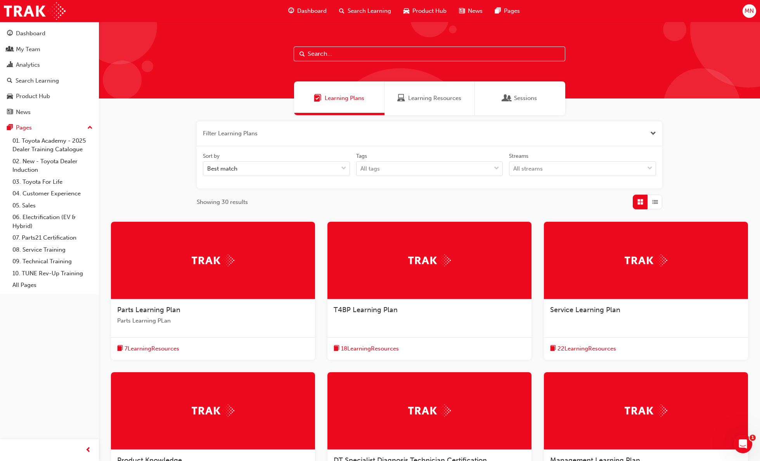
click at [356, 54] on input "text" at bounding box center [430, 54] width 272 height 15
type input "service"
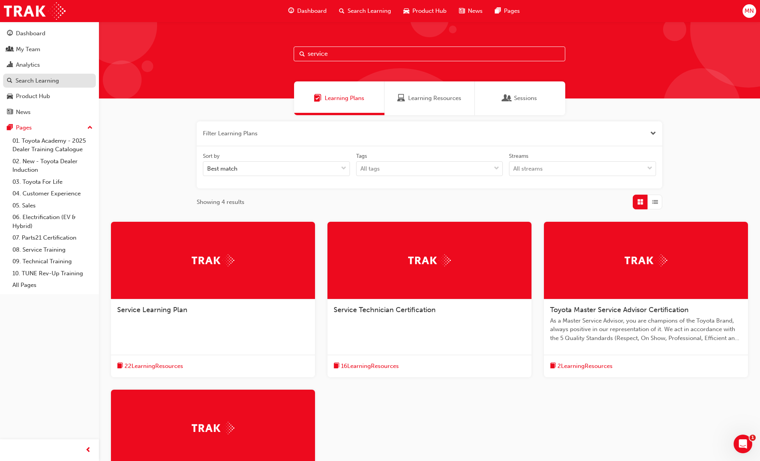
click at [25, 80] on div "Search Learning" at bounding box center [37, 80] width 43 height 9
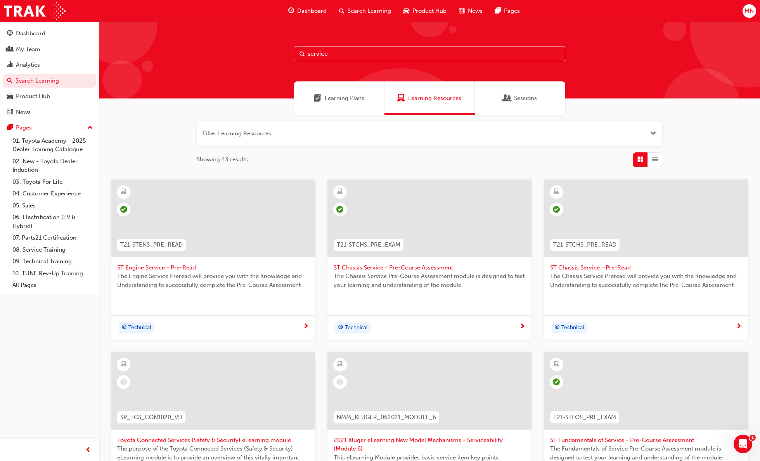
click at [345, 99] on span "Learning Plans" at bounding box center [345, 98] width 40 height 9
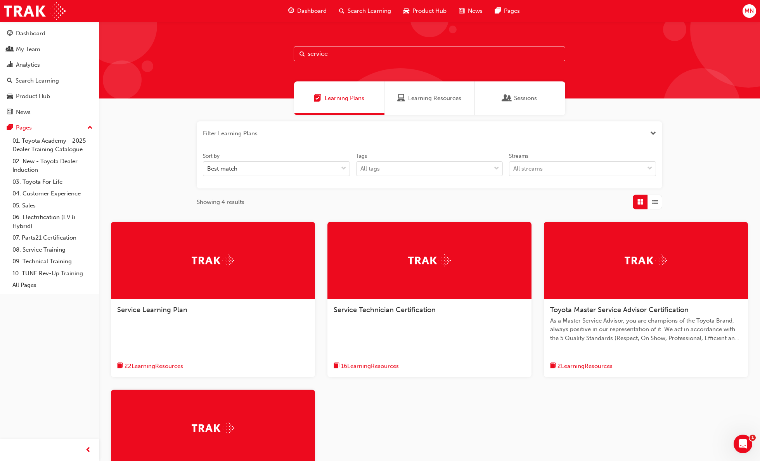
click at [346, 51] on input "service" at bounding box center [430, 54] width 272 height 15
click at [427, 310] on span "Service Technician Certification" at bounding box center [385, 310] width 102 height 9
